Goal: Information Seeking & Learning: Learn about a topic

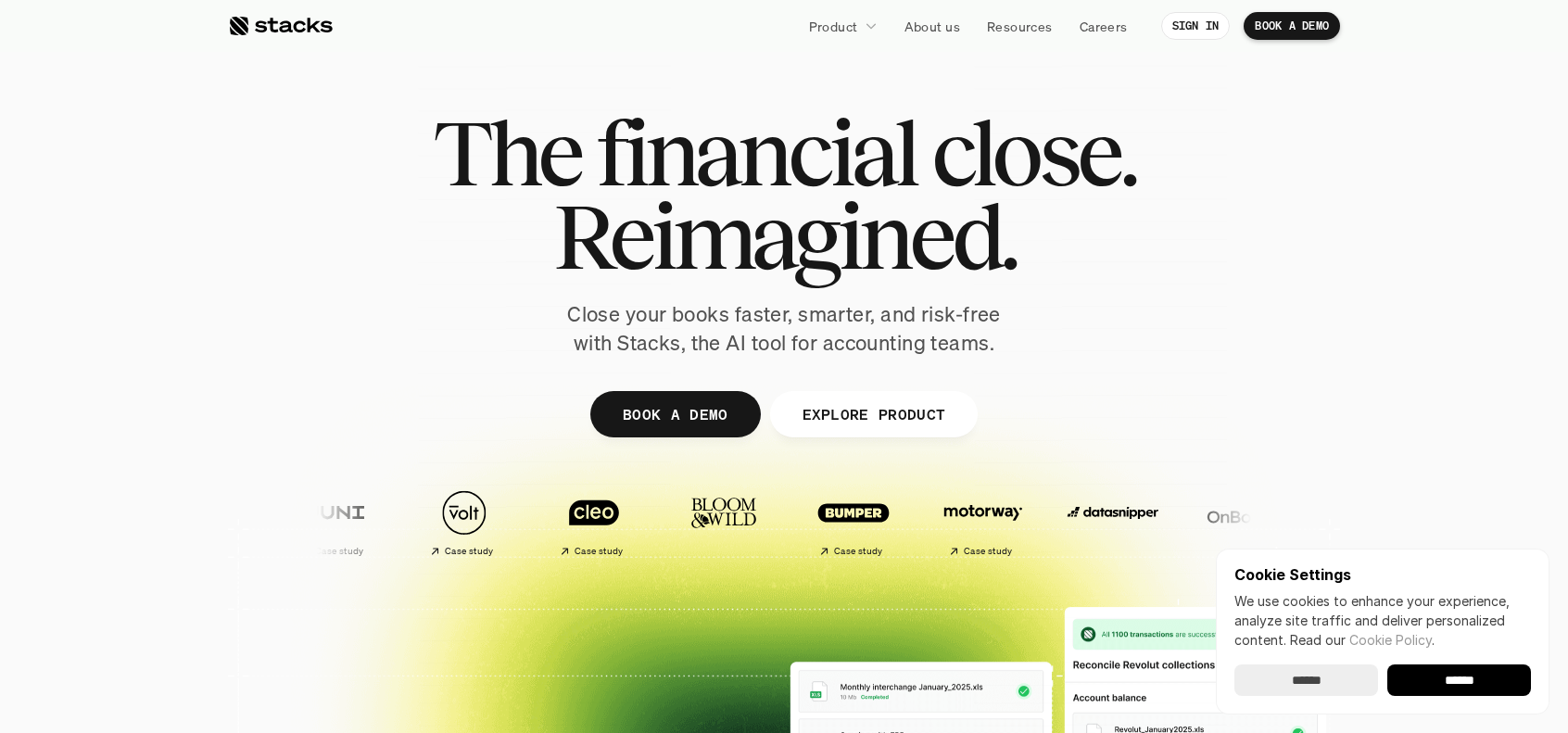
click at [1431, 681] on input "******" at bounding box center [1459, 680] width 143 height 31
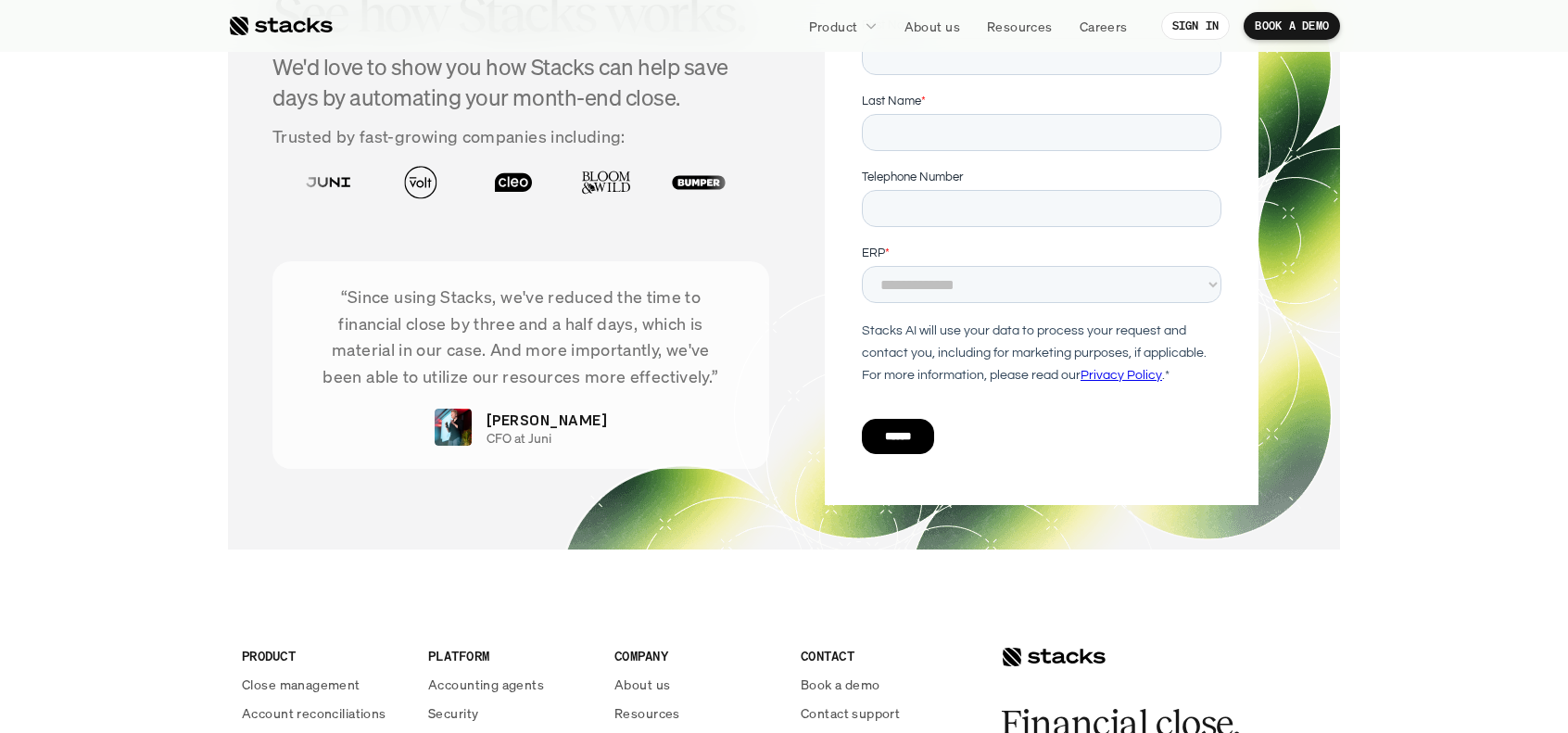
scroll to position [6761, 0]
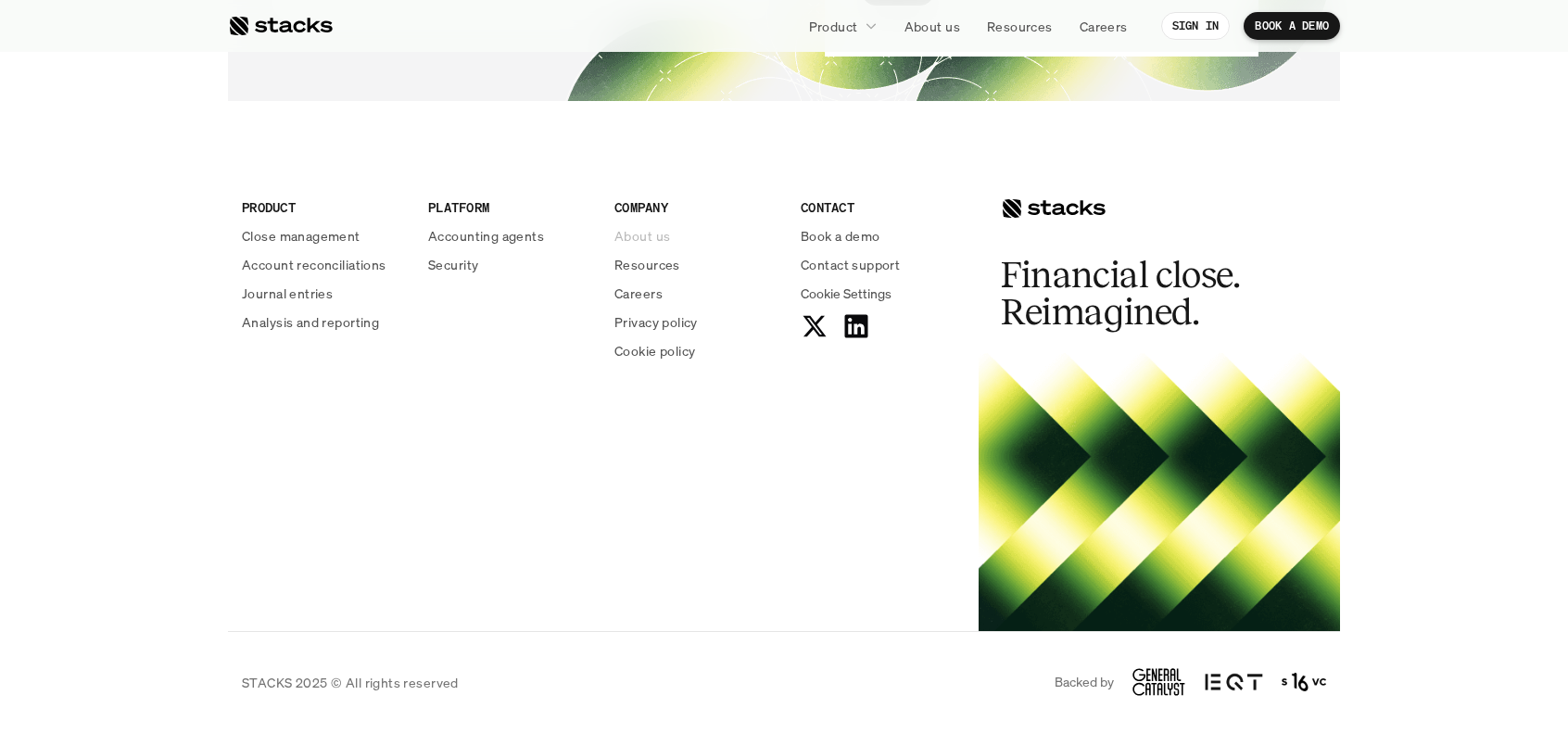
click at [639, 240] on p "About us" at bounding box center [642, 235] width 56 height 20
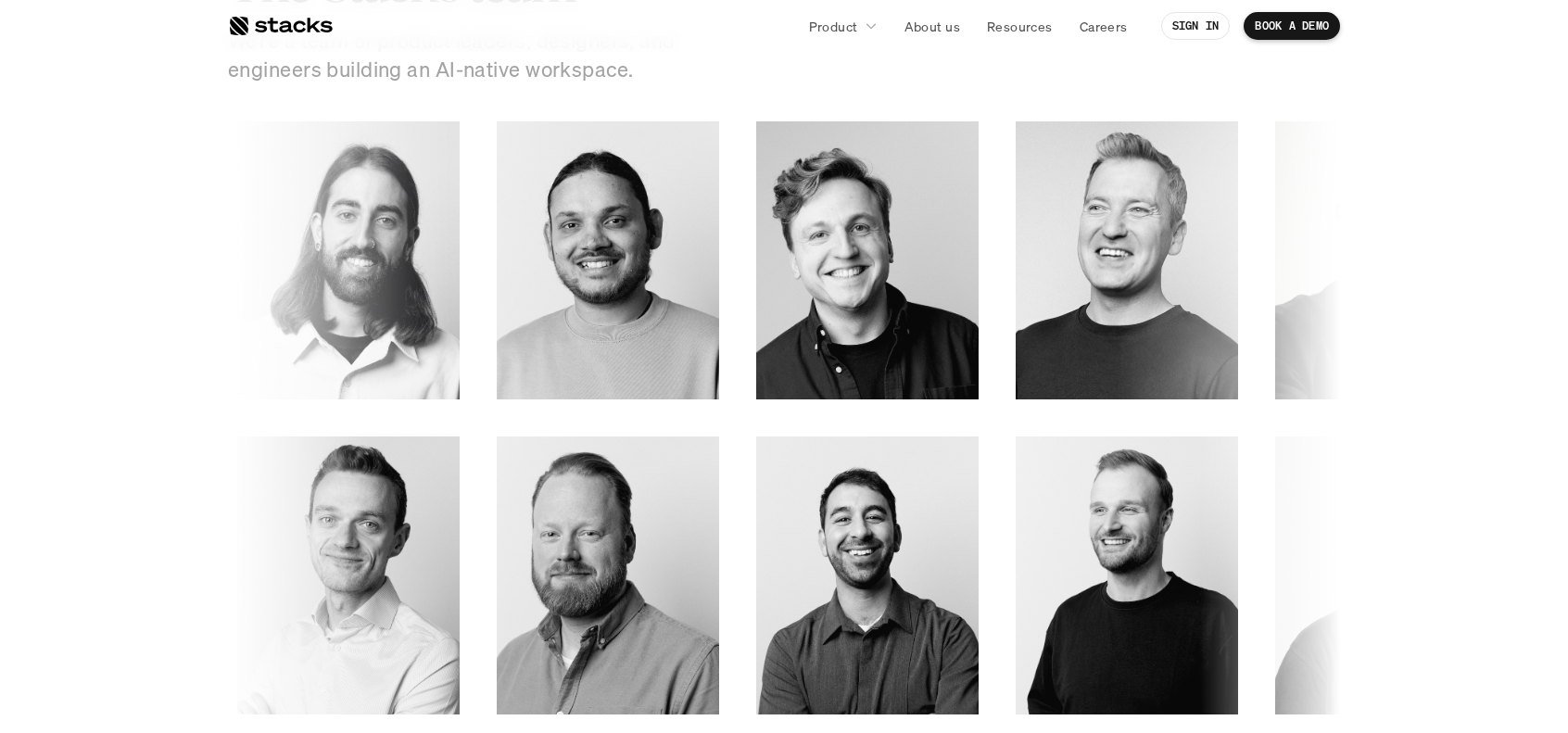
scroll to position [2454, 0]
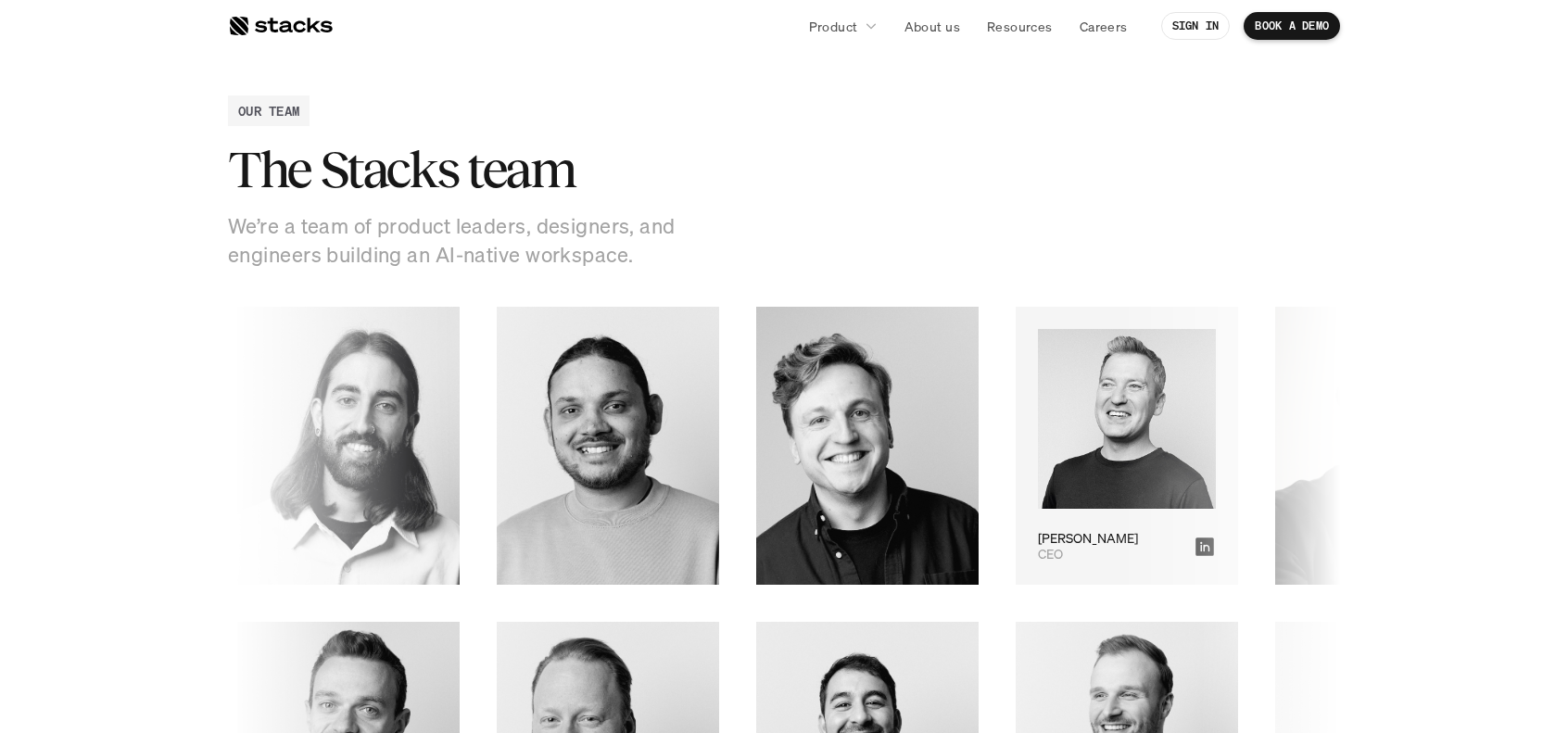
click at [1039, 406] on img at bounding box center [1128, 419] width 178 height 181
click at [1196, 542] on icon at bounding box center [1206, 547] width 19 height 19
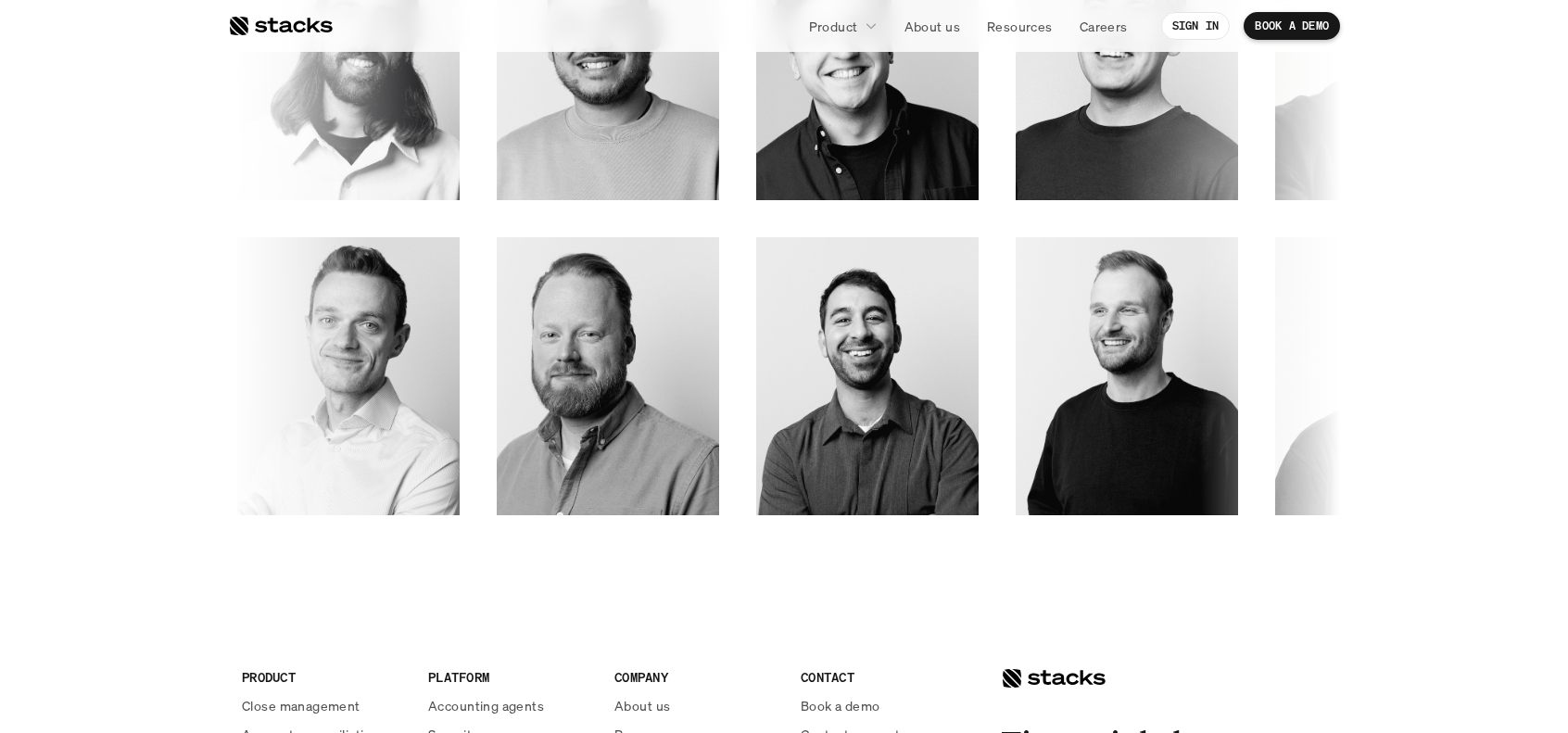
scroll to position [2839, 0]
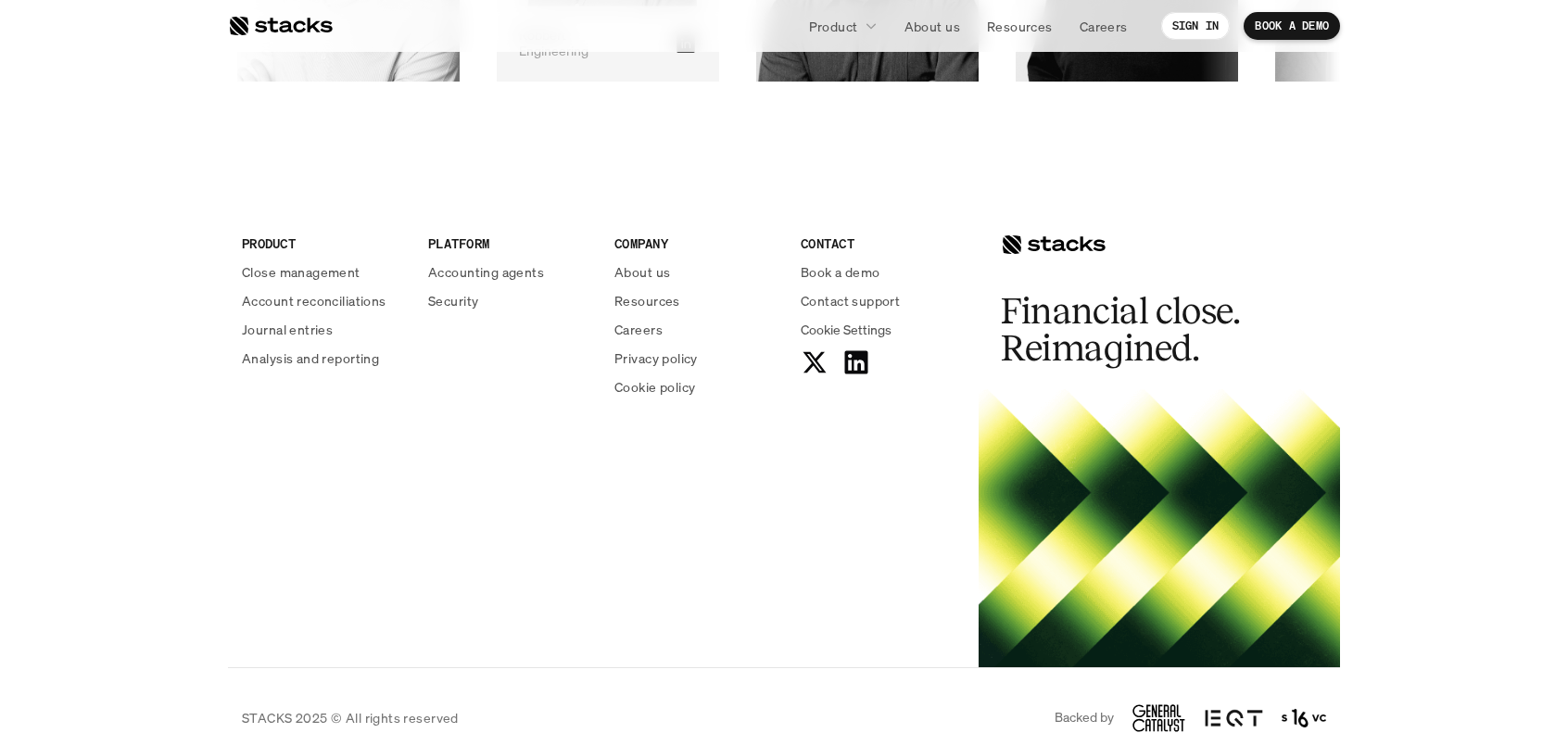
scroll to position [3308, 0]
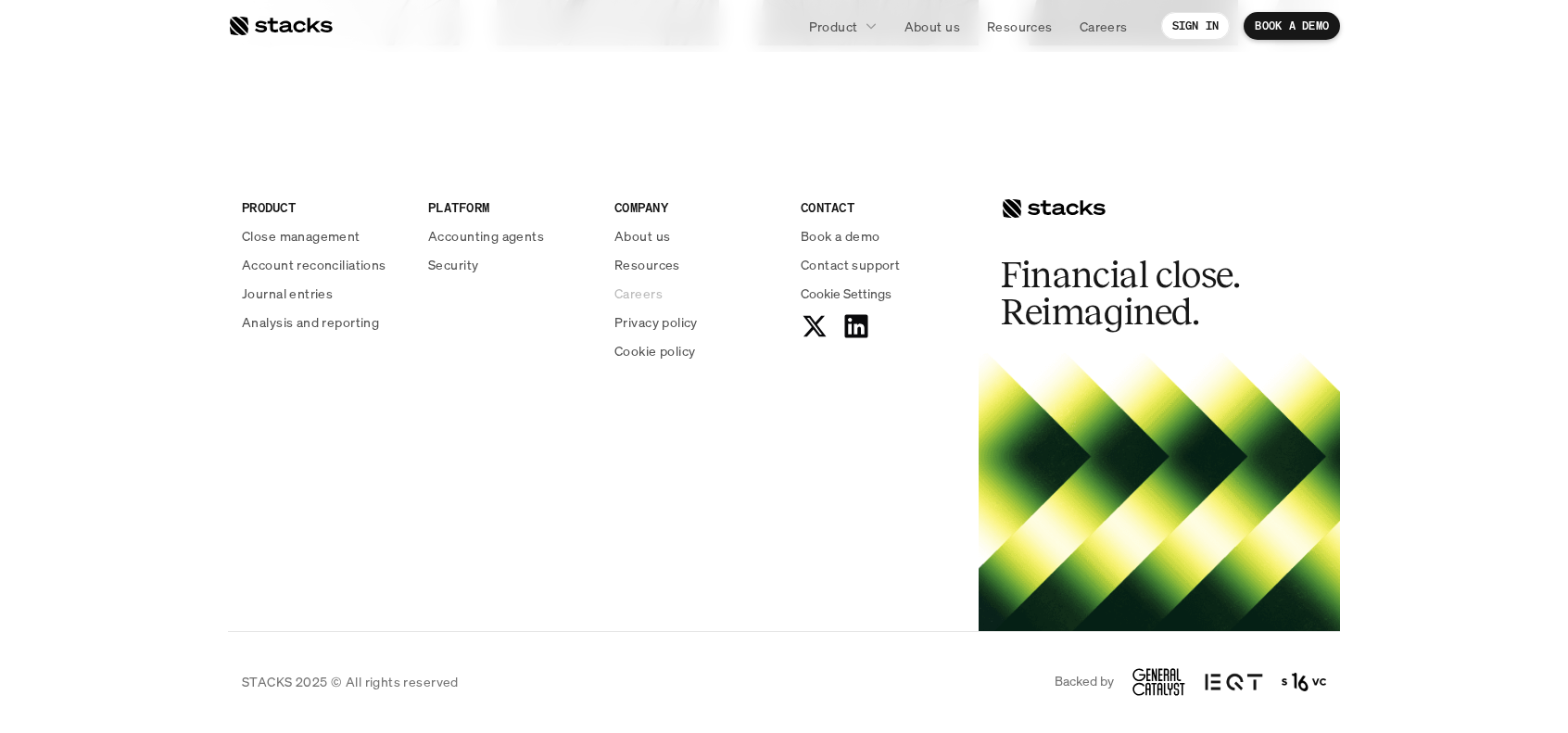
click at [653, 296] on p "Careers" at bounding box center [638, 293] width 48 height 20
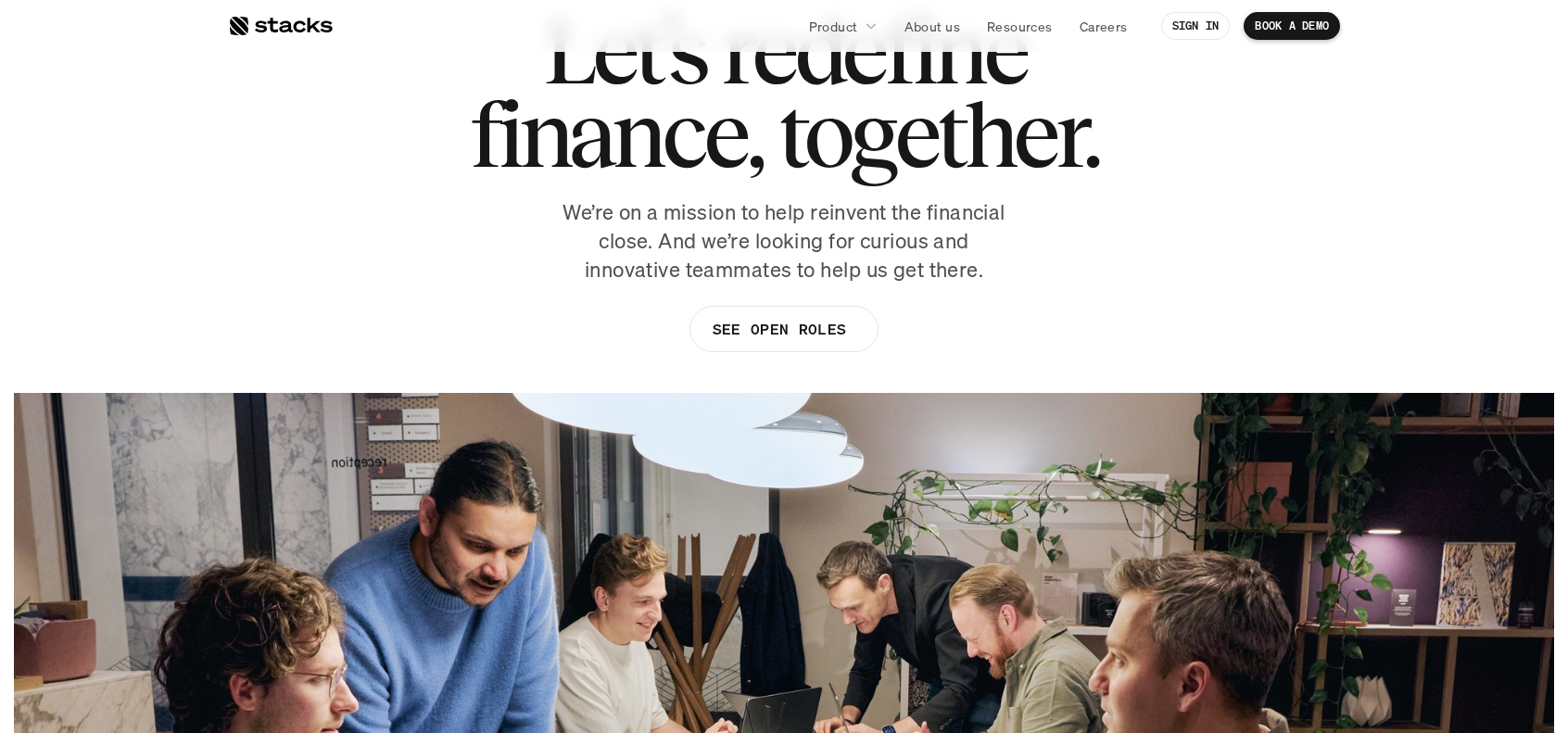
scroll to position [140, 0]
click at [740, 321] on p "SEE OPEN ROLES" at bounding box center [780, 328] width 134 height 27
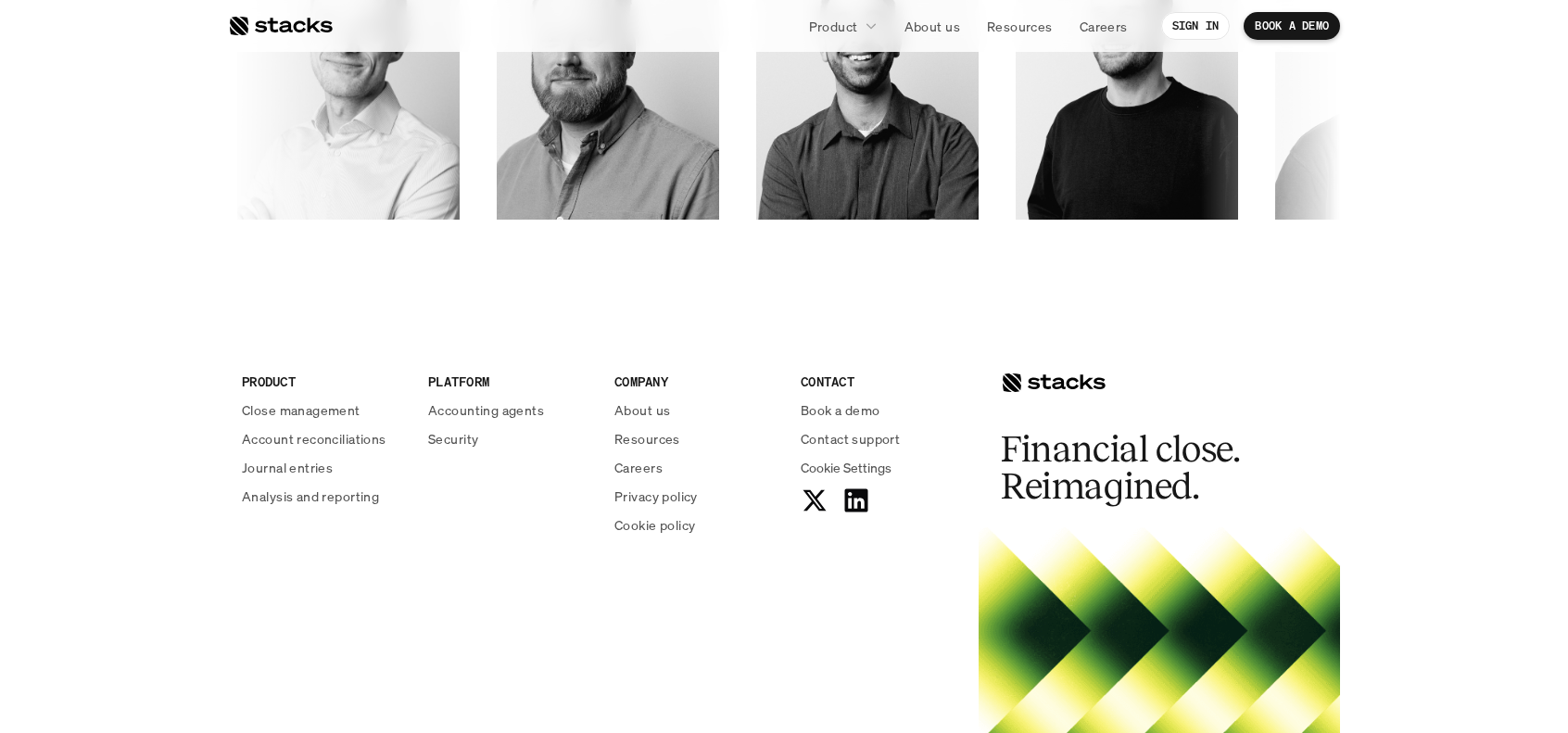
scroll to position [3308, 0]
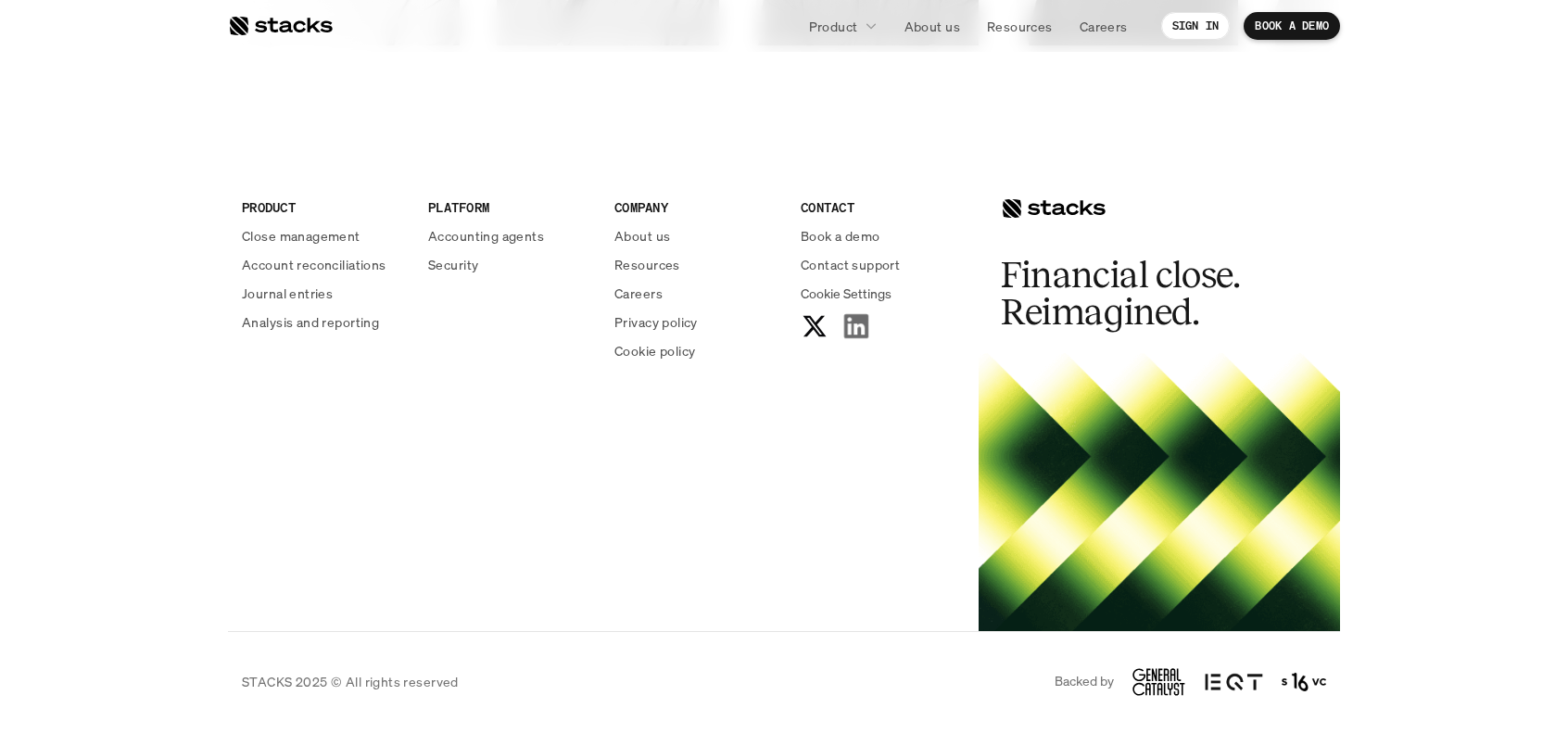
click at [857, 333] on icon at bounding box center [856, 325] width 29 height 29
click at [332, 256] on p "Account reconciliations" at bounding box center [314, 265] width 144 height 20
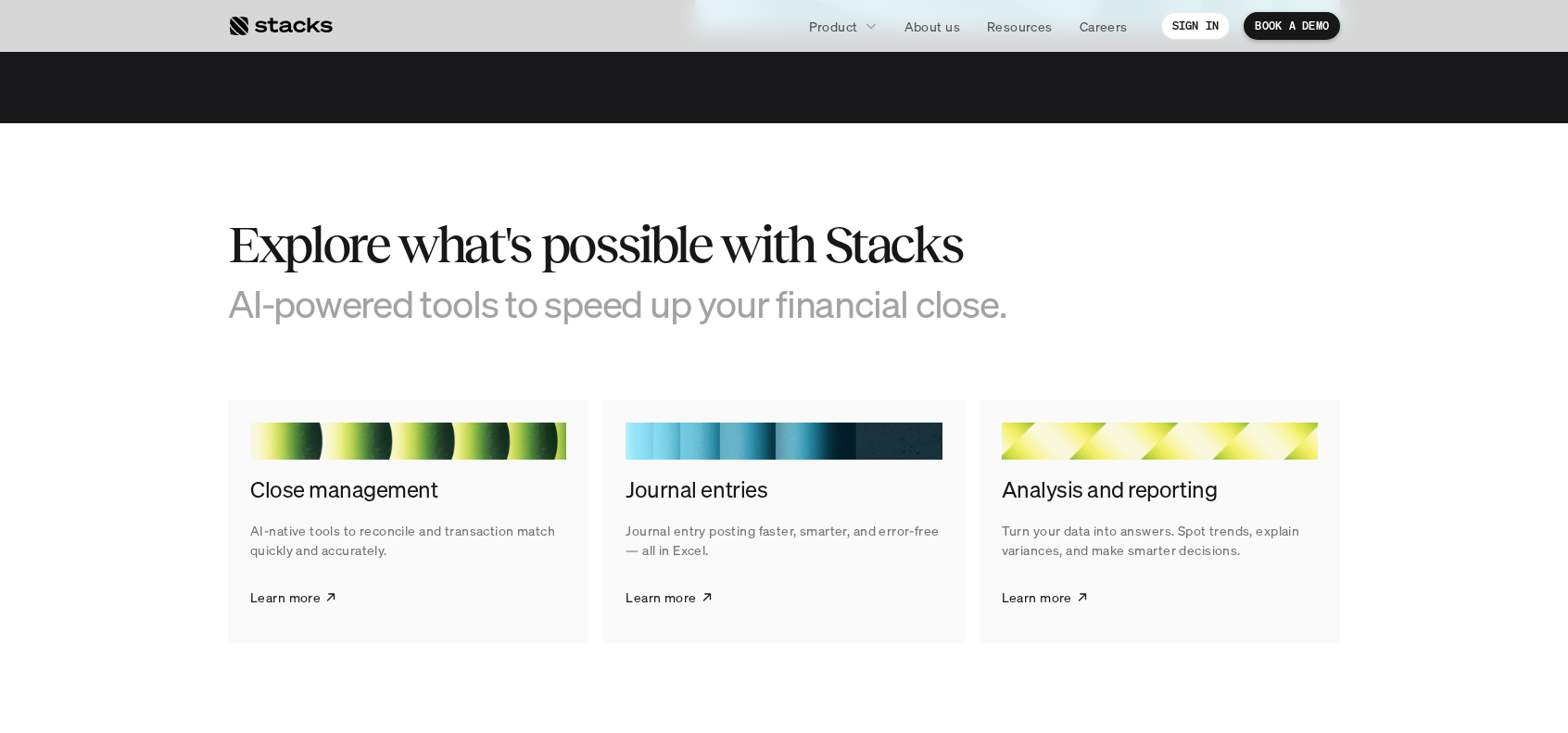
scroll to position [3326, 0]
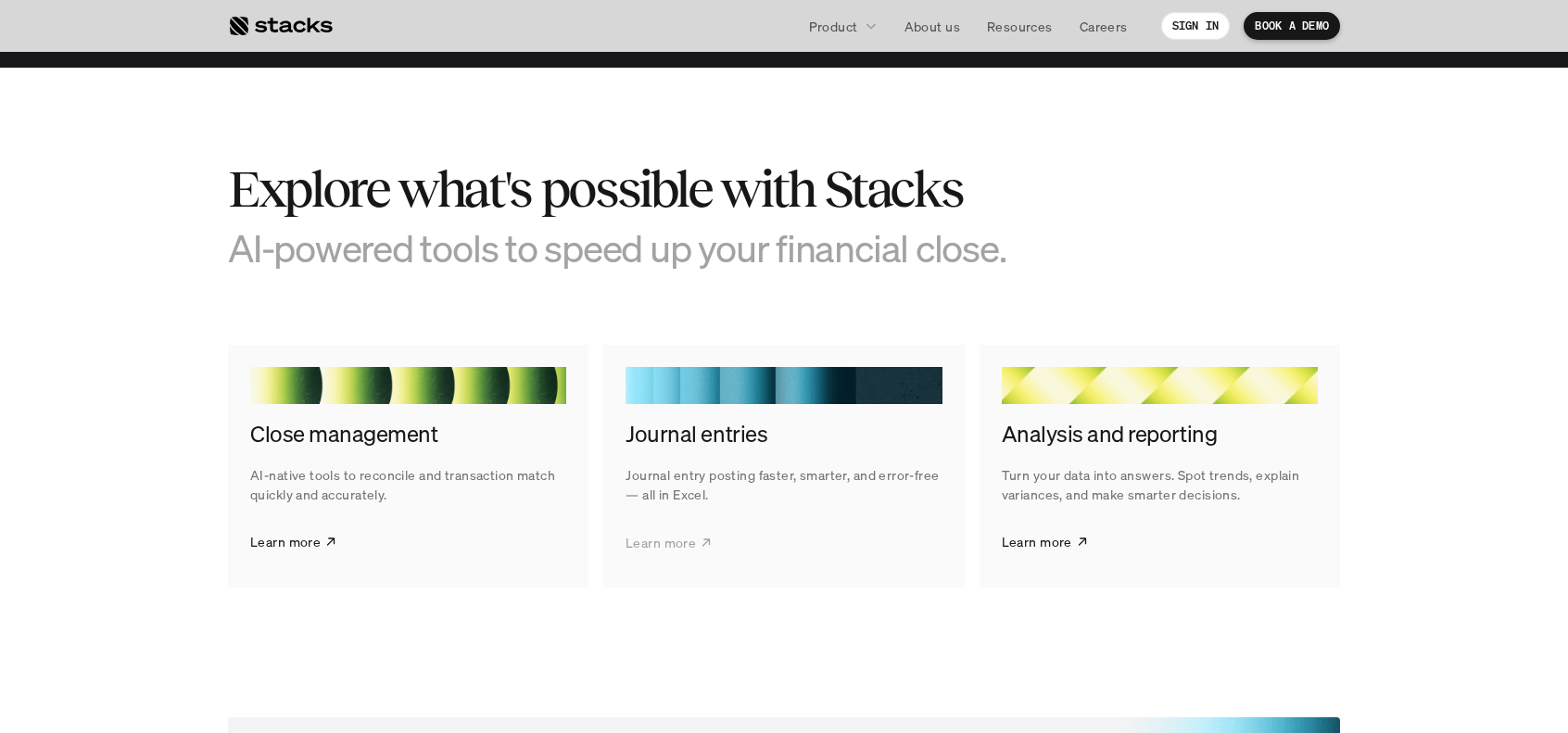
click at [685, 533] on p "Learn more" at bounding box center [661, 541] width 70 height 20
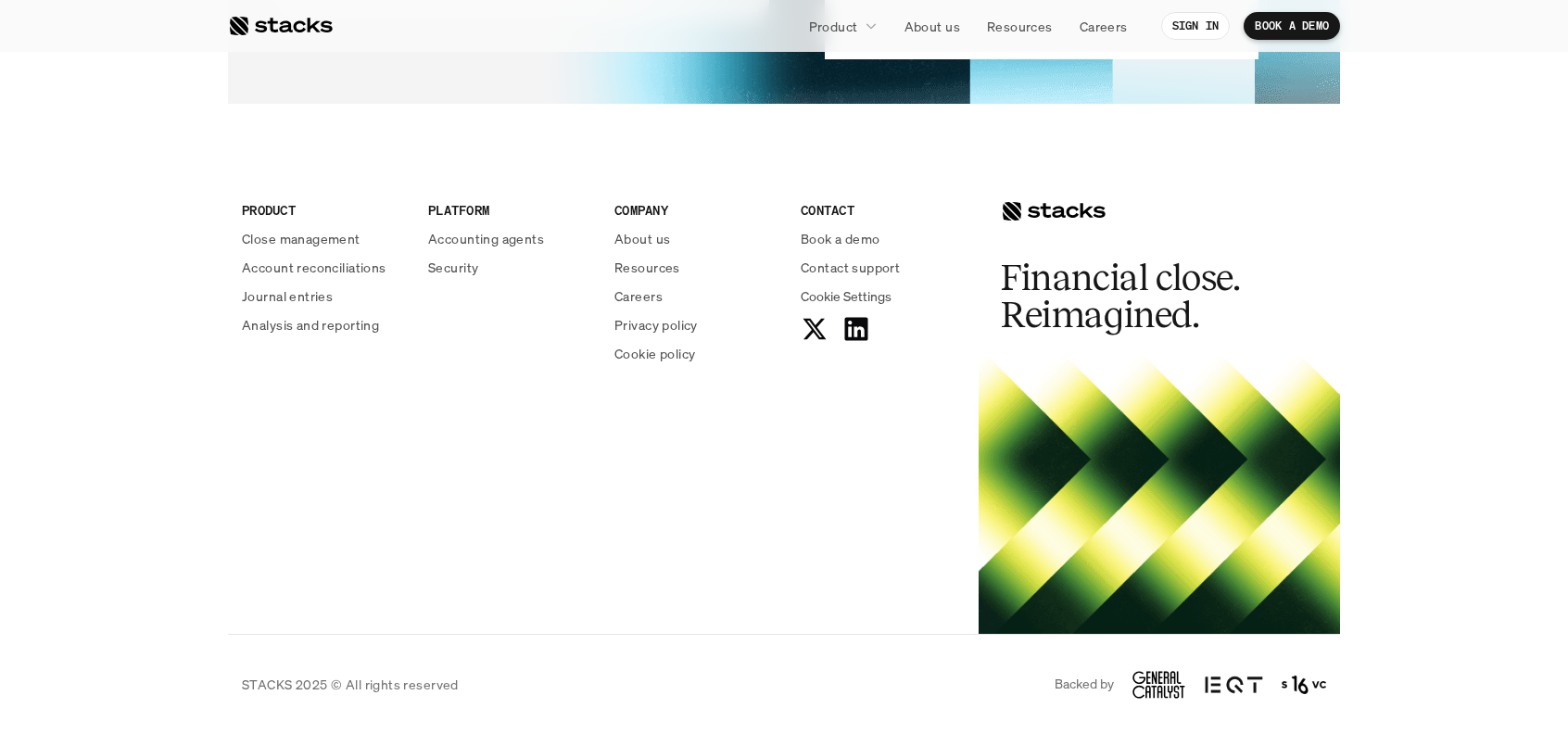
scroll to position [3945, 0]
